Goal: Task Accomplishment & Management: Manage account settings

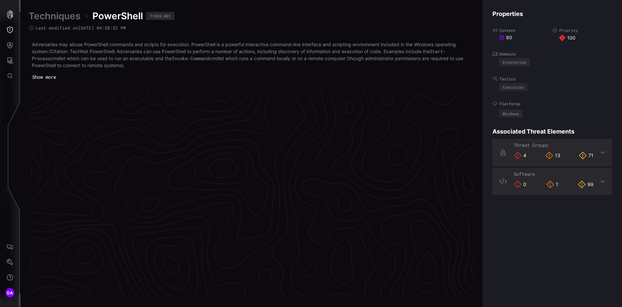
scroll to position [1394, 278]
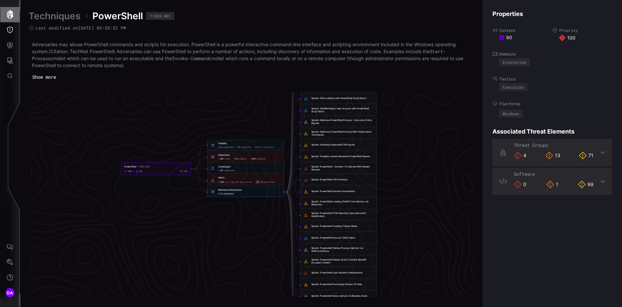
click at [14, 13] on icon "button" at bounding box center [9, 14] width 9 height 9
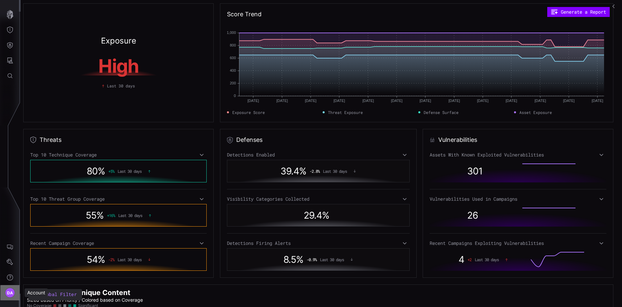
click at [12, 294] on span "DA" at bounding box center [10, 292] width 6 height 7
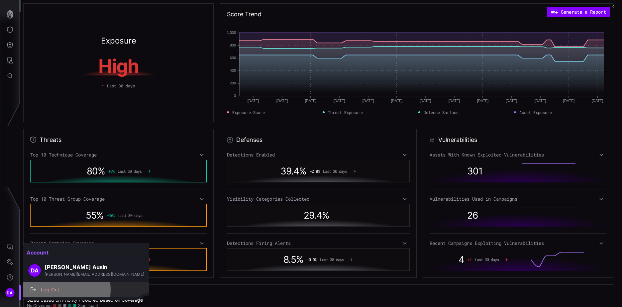
click at [52, 290] on div "Log Out" at bounding box center [90, 290] width 104 height 8
